Goal: Task Accomplishment & Management: Manage account settings

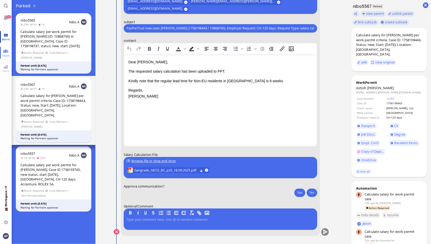
click at [8, 38] on span "Board" at bounding box center [6, 39] width 10 height 4
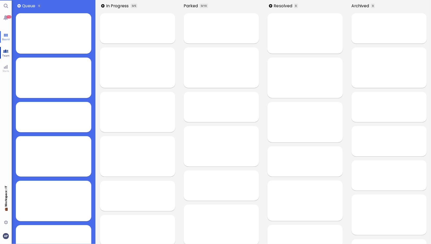
click at [5, 50] on link "Team" at bounding box center [6, 53] width 12 height 12
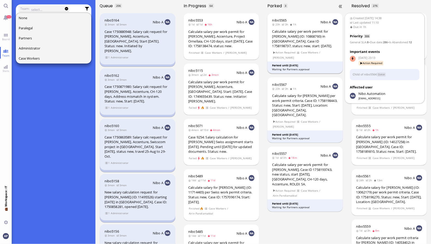
click at [299, 47] on div "Calculate salary per work permit for [PERSON_NAME] (ID: 10868760) in [GEOGRAPHI…" at bounding box center [305, 38] width 66 height 19
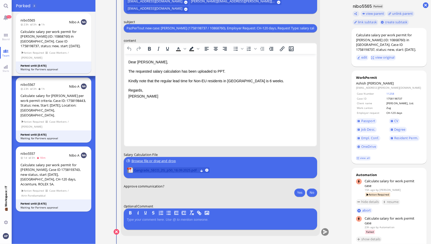
click at [188, 169] on span "Gangrade_SECO_ZG_p50_18.09.2025.pdf" at bounding box center [166, 170] width 64 height 6
click at [209, 82] on p "Kindly note that the regular lead time for Non-EU residents in [GEOGRAPHIC_DATA…" at bounding box center [220, 81] width 184 height 6
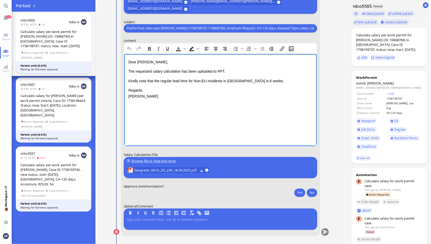
click at [223, 81] on p "Kindly note that the regular lead time for Non-EU residents in [GEOGRAPHIC_DATA…" at bounding box center [220, 81] width 184 height 6
click at [197, 80] on p "Kindly note that the regular lead time for Non-EU residents in [GEOGRAPHIC_DATA…" at bounding box center [220, 81] width 184 height 6
drag, startPoint x: 188, startPoint y: 80, endPoint x: 191, endPoint y: 80, distance: 3.2
click at [191, 80] on p "Kindly note that the regular lead time for Non-EU residents in [GEOGRAPHIC_DATA…" at bounding box center [220, 81] width 184 height 6
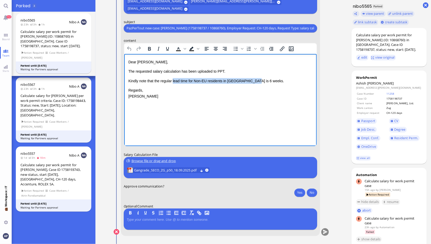
drag, startPoint x: 173, startPoint y: 81, endPoint x: 253, endPoint y: 79, distance: 80.9
click at [253, 79] on p "Kindly note that the regular lead time for Non-EU residents in [GEOGRAPHIC_DATA…" at bounding box center [220, 81] width 184 height 6
click at [193, 83] on p "Kindly note that the regular lead time for Non-EU residents in [GEOGRAPHIC_DATA…" at bounding box center [220, 81] width 184 height 6
click at [194, 82] on p "Kindly note that the regular lead time for Non-EU residents in [GEOGRAPHIC_DATA…" at bounding box center [220, 81] width 184 height 6
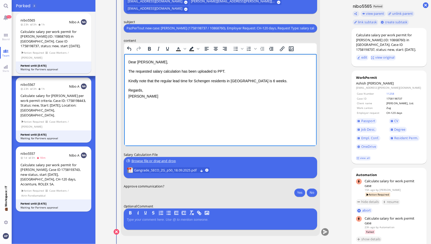
click at [242, 79] on p "Kindly note that the regular lead time for Schengen residents in [GEOGRAPHIC_DA…" at bounding box center [220, 81] width 184 height 6
click at [298, 191] on button "Yes" at bounding box center [299, 192] width 11 height 8
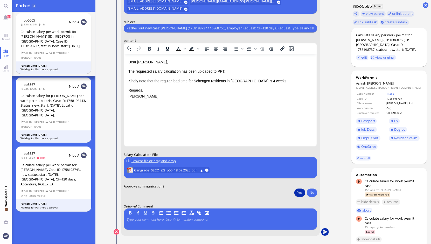
click at [323, 231] on button "submit" at bounding box center [325, 232] width 8 height 8
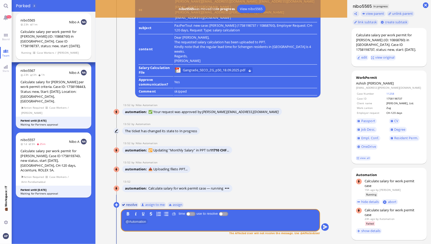
click at [130, 205] on button "resolve" at bounding box center [130, 205] width 18 height 6
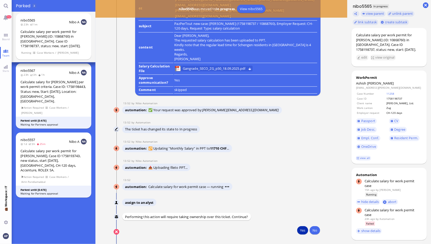
click at [301, 232] on button "Yes" at bounding box center [302, 230] width 11 height 8
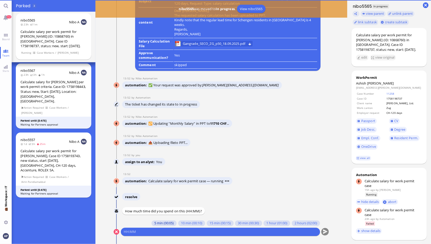
click at [156, 222] on button "5 min (00:05)" at bounding box center [163, 223] width 25 height 6
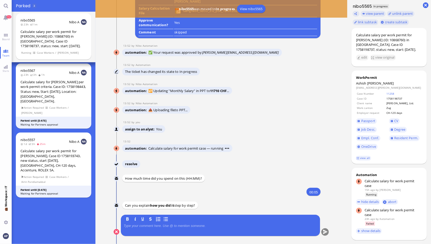
click at [154, 229] on div at bounding box center [220, 229] width 193 height 11
click at [154, 225] on p at bounding box center [220, 226] width 193 height 4
click at [323, 234] on button "submit" at bounding box center [325, 232] width 8 height 8
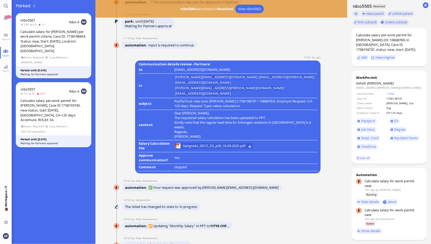
scroll to position [-122, 0]
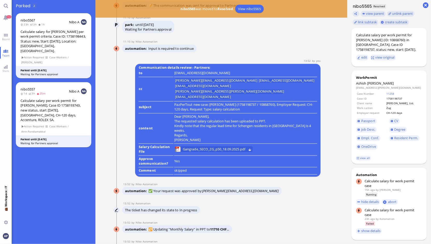
click at [225, 142] on p "Regards, [PERSON_NAME]" at bounding box center [245, 137] width 143 height 9
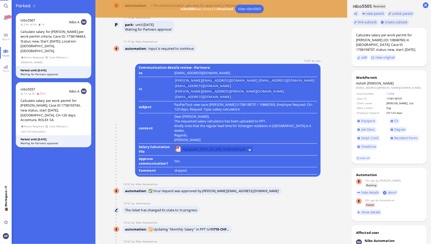
click at [225, 151] on span "Gangrade_SECO_ZG_p50_18.09.2025.pdf" at bounding box center [214, 149] width 63 height 6
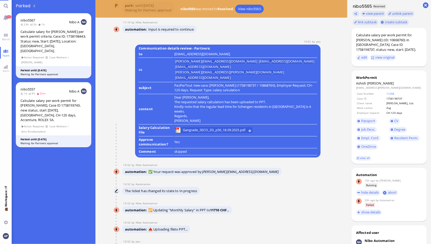
scroll to position [-141, 0]
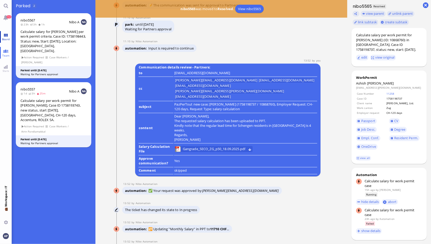
click at [7, 35] on link "Board" at bounding box center [6, 37] width 12 height 12
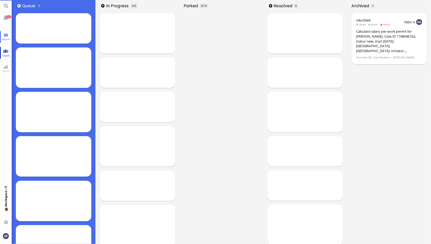
click at [6, 56] on span "Team" at bounding box center [6, 56] width 10 height 4
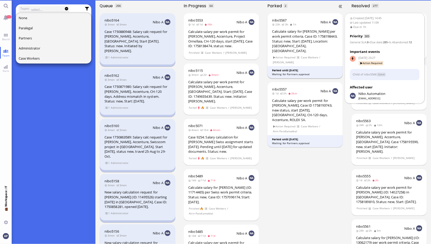
click at [313, 55] on span "Case Workers" at bounding box center [310, 57] width 18 height 4
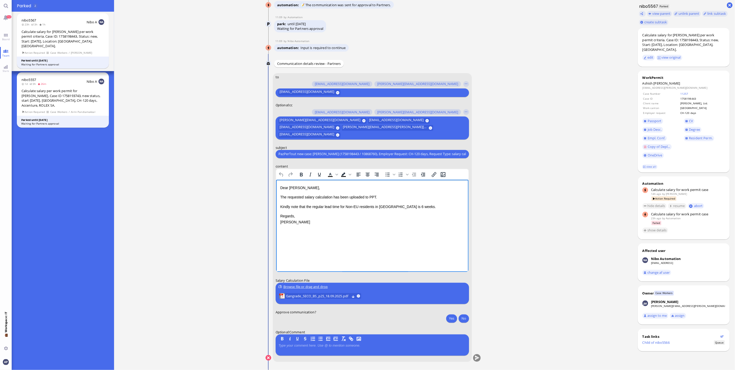
click at [347, 204] on p "Kindly note that the regular lead time for Non-EU residents in [GEOGRAPHIC_DATA…" at bounding box center [372, 206] width 184 height 6
drag, startPoint x: 346, startPoint y: 207, endPoint x: 359, endPoint y: 205, distance: 13.1
click at [359, 205] on p "Kindly note that the regular lead time for Non-EU residents in [GEOGRAPHIC_DATA…" at bounding box center [372, 206] width 184 height 6
click at [391, 207] on p "Kindly note that the regular lead time for Schengen residents in [GEOGRAPHIC_DA…" at bounding box center [372, 206] width 184 height 6
click at [336, 244] on span "Gangrade_SECO_BS_p25_18.09.2025.pdf" at bounding box center [318, 296] width 64 height 6
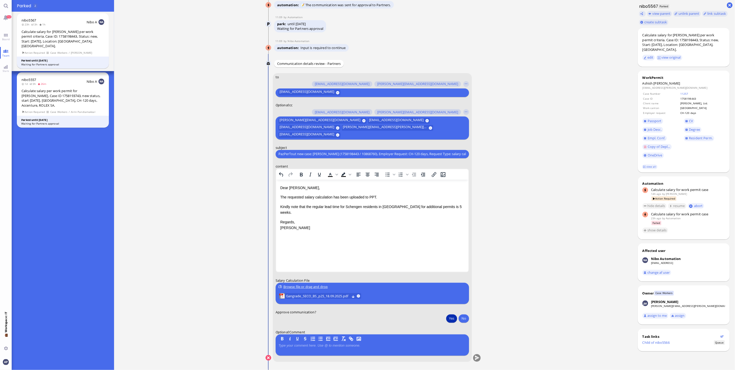
click at [430, 244] on button "Yes" at bounding box center [451, 318] width 11 height 8
click at [430, 244] on button "submit" at bounding box center [477, 358] width 8 height 8
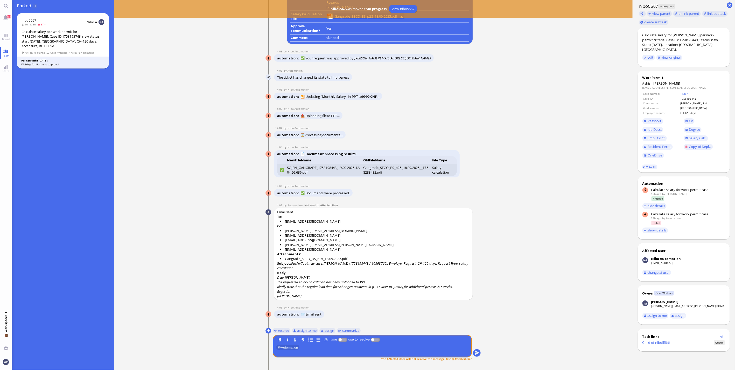
scroll to position [0, 0]
click at [280, 244] on button "resolve" at bounding box center [282, 330] width 18 height 6
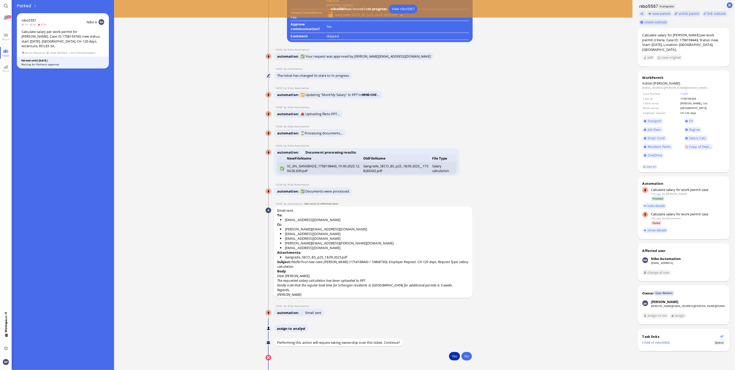
click at [430, 244] on button "Yes" at bounding box center [454, 356] width 11 height 8
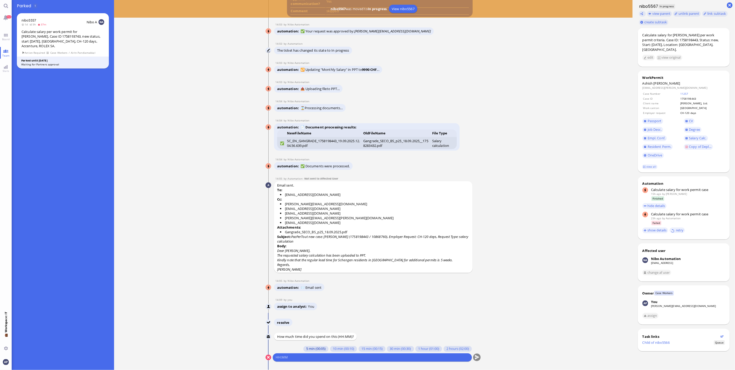
click at [317, 244] on button "5 min (00:05)" at bounding box center [315, 349] width 25 height 6
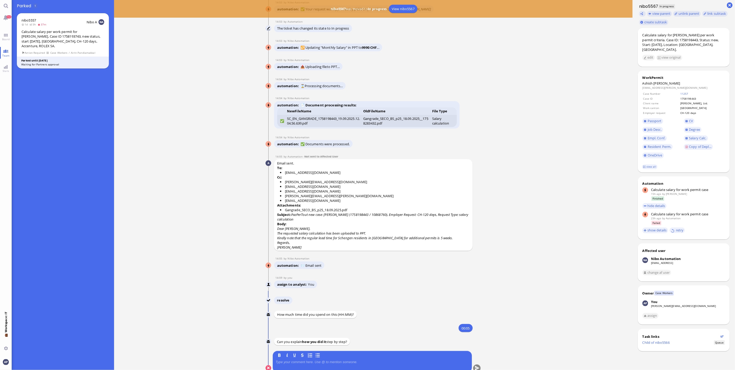
scroll to position [0, 0]
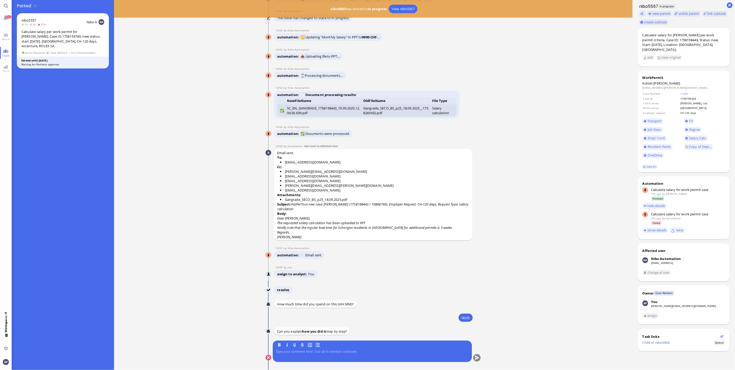
click at [319, 244] on rich-editor "B I U S" at bounding box center [372, 350] width 199 height 21
click at [306, 244] on p at bounding box center [372, 351] width 193 height 4
click at [430, 244] on button "submit" at bounding box center [477, 358] width 8 height 8
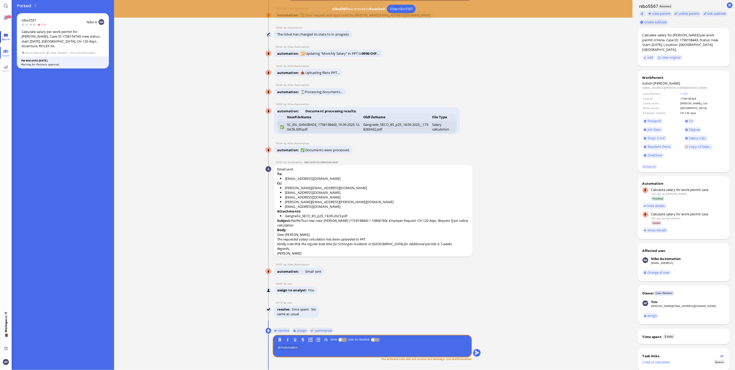
click at [7, 37] on link "Board" at bounding box center [6, 37] width 12 height 12
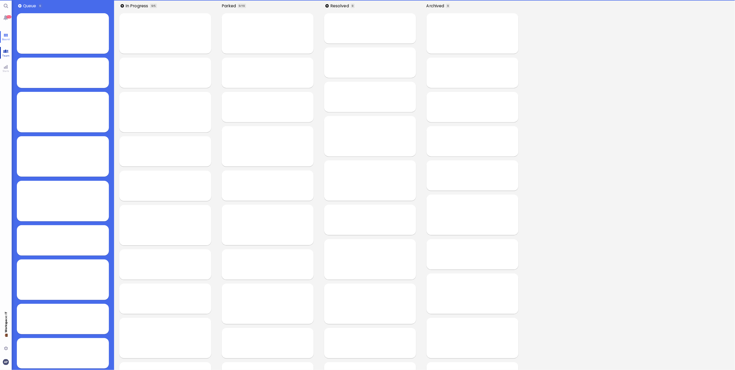
click at [7, 54] on span "Team" at bounding box center [6, 56] width 10 height 4
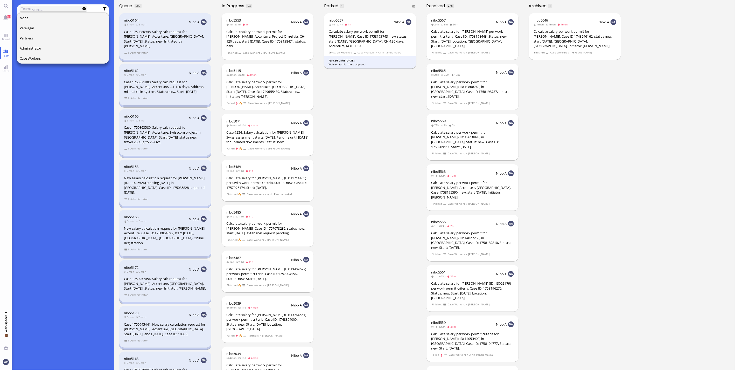
click at [378, 42] on div "Calculate salary per work permit for [PERSON_NAME], Case ID 1758193743, new sta…" at bounding box center [370, 38] width 83 height 19
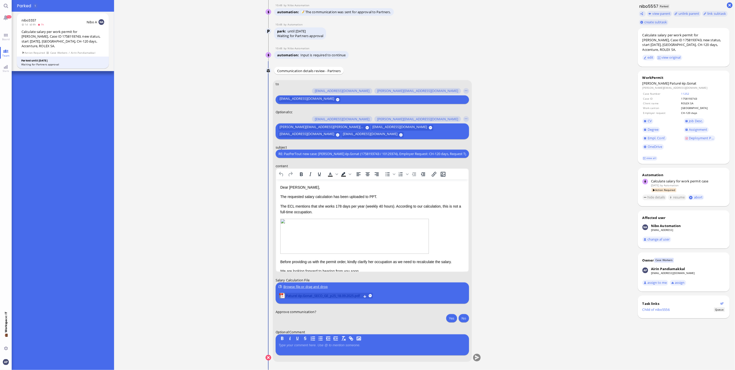
click at [310, 244] on span "Paturel ép.Gonat_SECO_GE_p25_18.09.2025.pdf" at bounding box center [323, 296] width 75 height 6
click at [365, 204] on p "The ECL mentions that she works 178 days per year (weekly 40 hours). According …" at bounding box center [372, 209] width 184 height 12
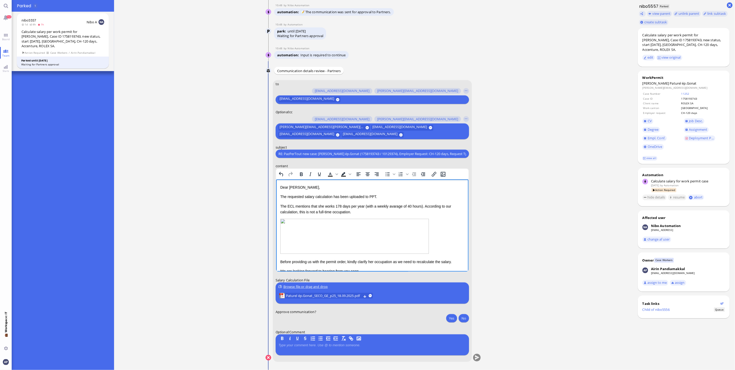
scroll to position [26, 0]
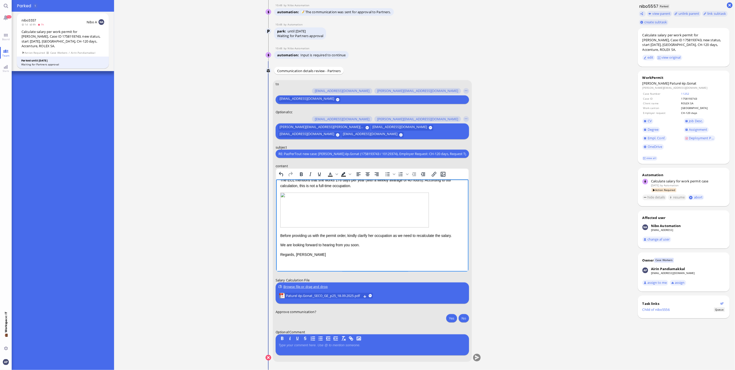
click at [401, 235] on p "Before providing us with the permit order, kindly clarify her occupation as we …" at bounding box center [372, 236] width 184 height 6
click at [405, 235] on p "Before providing us with the permit order, kindly clarify her occupation as we …" at bounding box center [372, 236] width 184 height 6
click at [350, 227] on img "Rich Text Area. Press ALT-0 for help." at bounding box center [354, 210] width 149 height 35
click at [315, 238] on p "Before providing us with the permit order, kindly clarify her occupation as we …" at bounding box center [372, 236] width 184 height 6
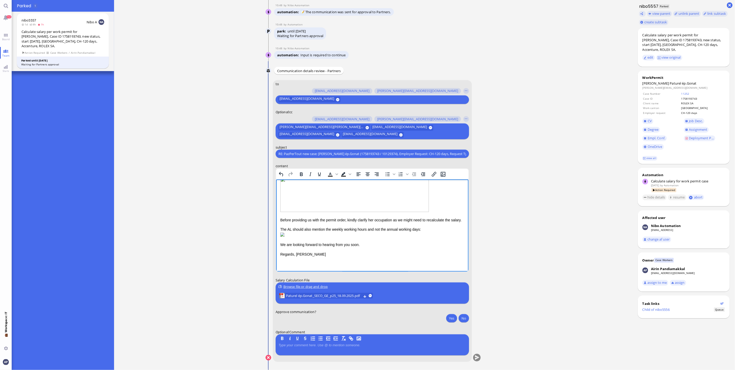
scroll to position [84, 0]
click at [430, 244] on button "Yes" at bounding box center [451, 318] width 11 height 8
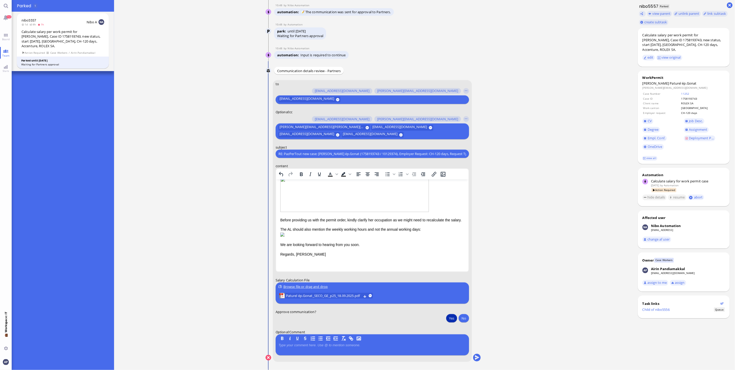
click at [430, 244] on conversation-line "You to [PERSON_NAME][EMAIL_ADDRESS][DOMAIN_NAME] [DOMAIN_NAME][EMAIL_ADDRESS][D…" at bounding box center [373, 224] width 216 height 288
click at [430, 244] on button "submit" at bounding box center [477, 358] width 8 height 8
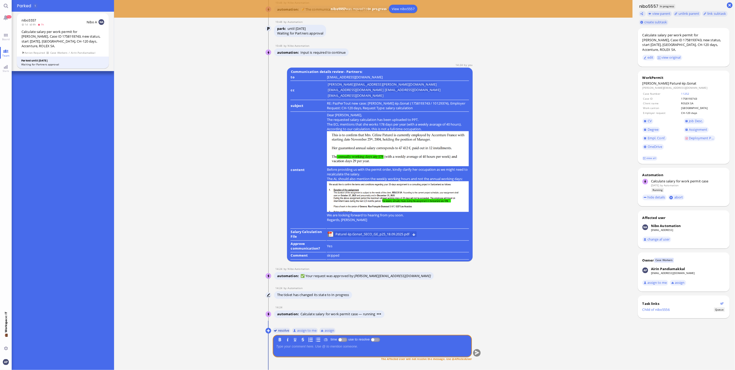
click at [281, 244] on button "resolve" at bounding box center [282, 330] width 18 height 6
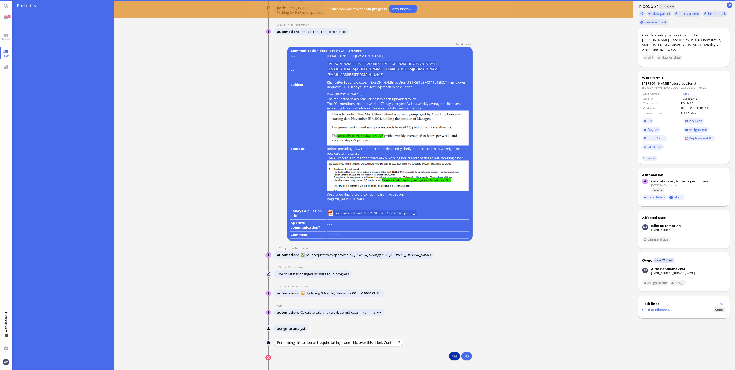
click at [430, 244] on button "Yes" at bounding box center [454, 356] width 11 height 8
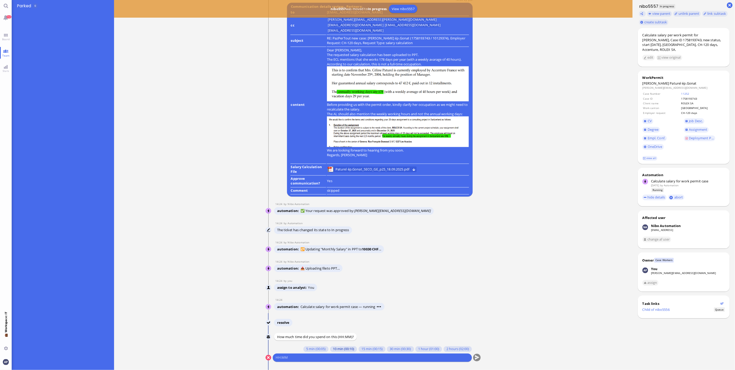
click at [337, 244] on button "10 min (00:10)" at bounding box center [343, 349] width 27 height 6
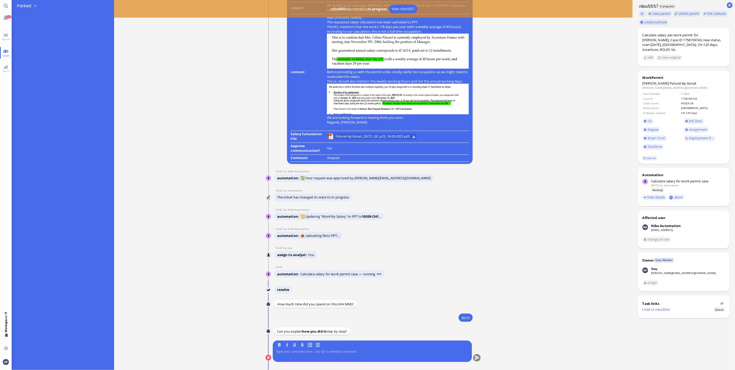
click at [308, 244] on p at bounding box center [372, 351] width 193 height 4
click at [430, 244] on button "submit" at bounding box center [477, 358] width 8 height 8
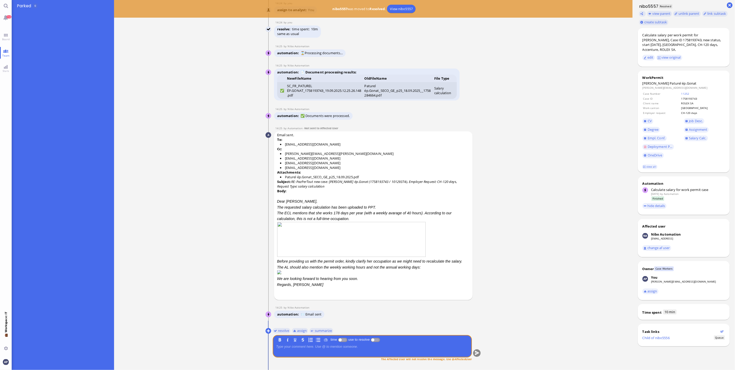
scroll to position [0, 0]
